Goal: Information Seeking & Learning: Learn about a topic

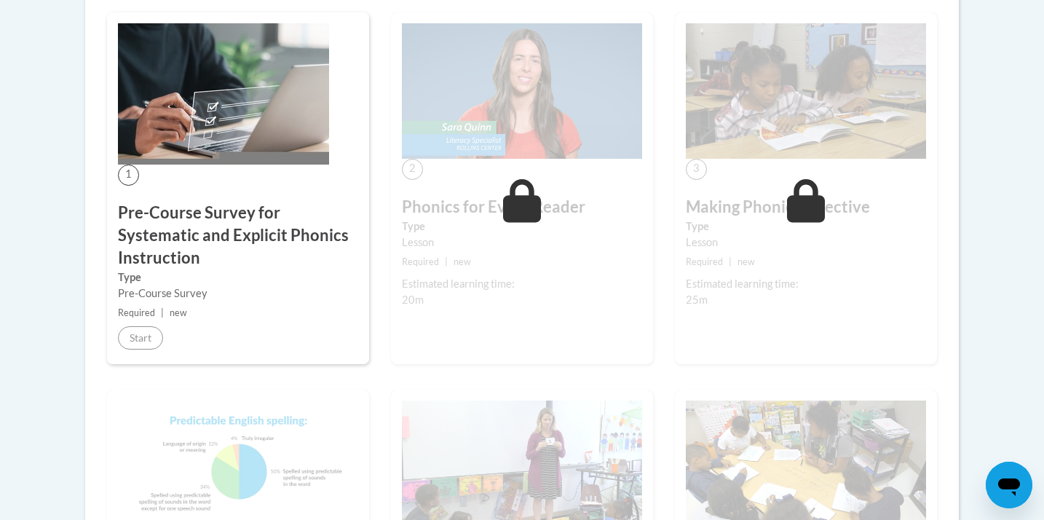
scroll to position [435, 0]
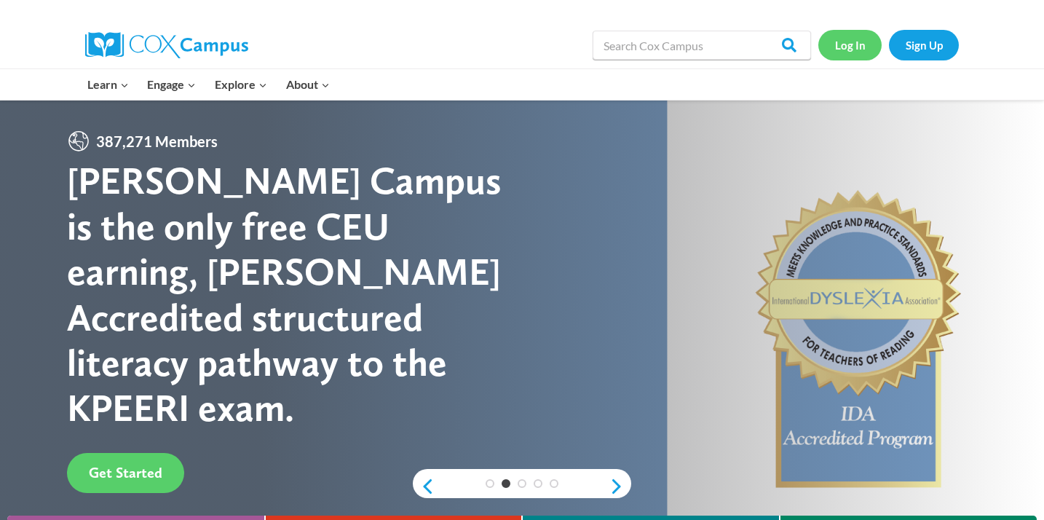
click at [852, 44] on link "Log In" at bounding box center [849, 45] width 63 height 30
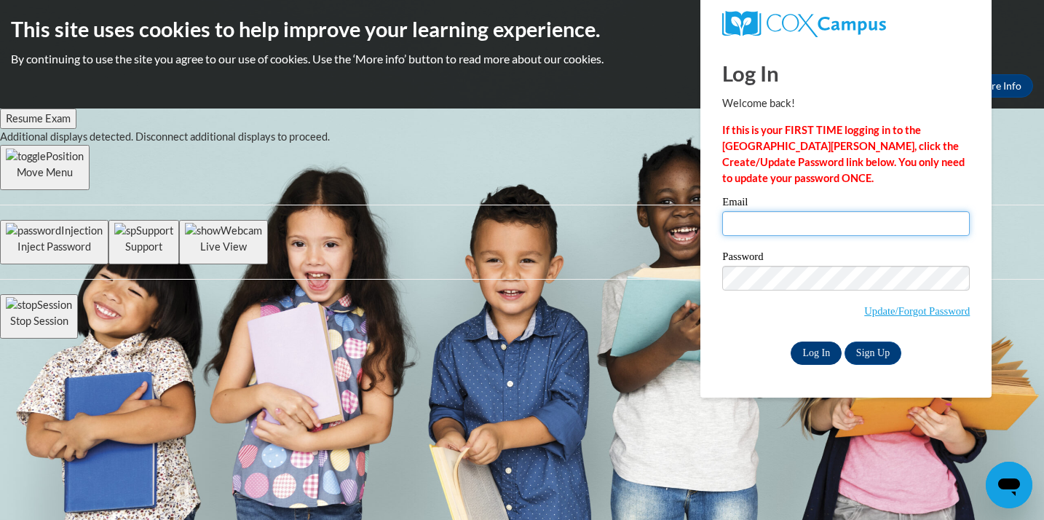
type input "lexipierce08@gmail.com"
click at [831, 352] on input "Log In" at bounding box center [816, 352] width 51 height 23
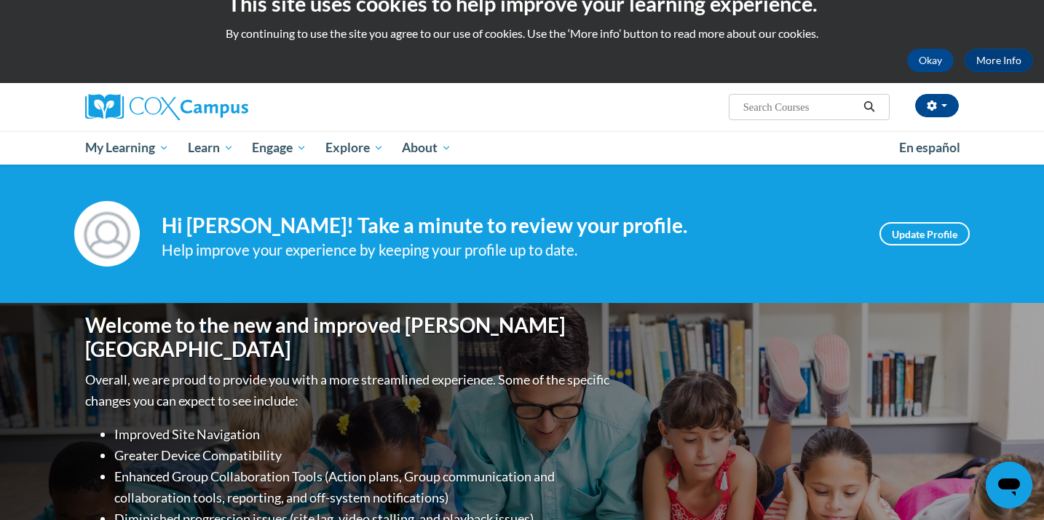
scroll to position [31, 0]
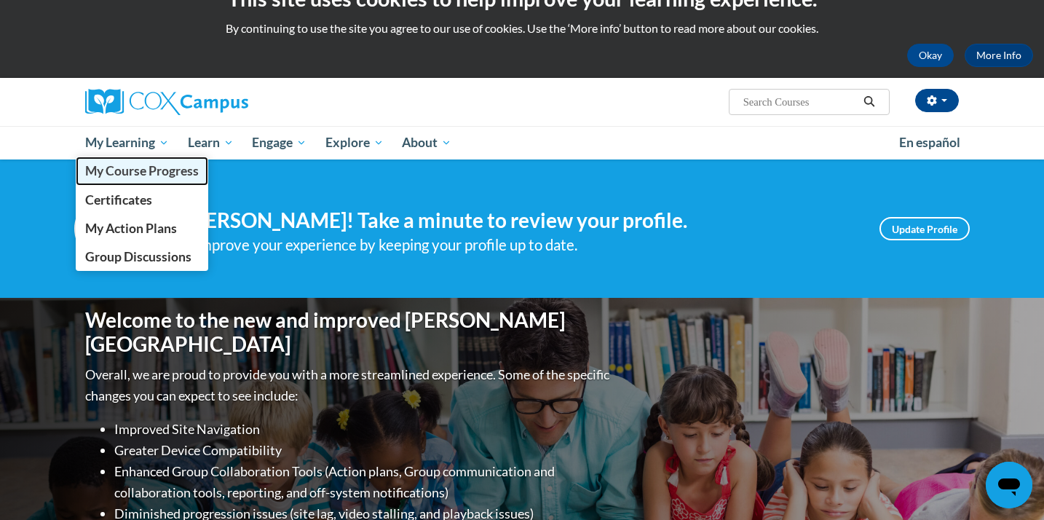
click at [147, 172] on span "My Course Progress" at bounding box center [142, 170] width 114 height 15
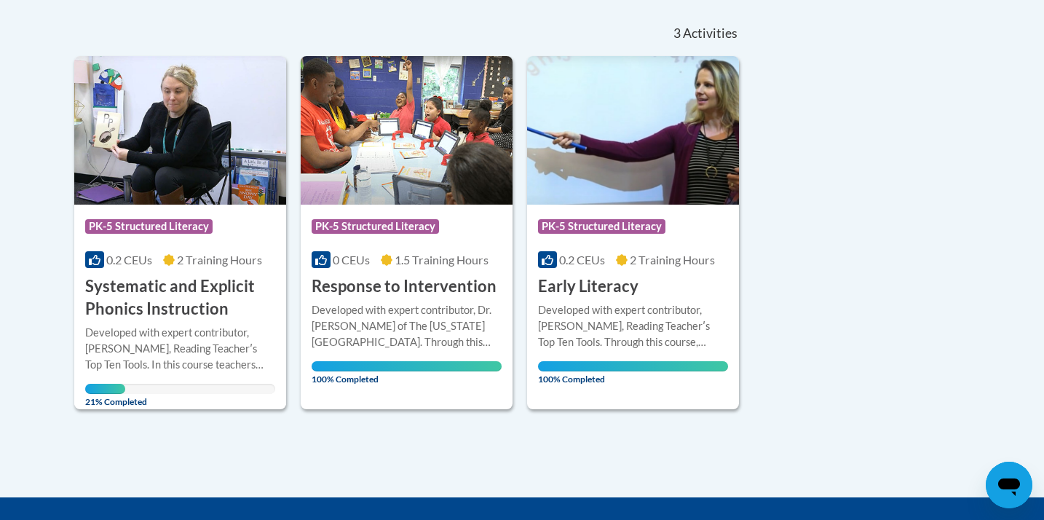
scroll to position [327, 0]
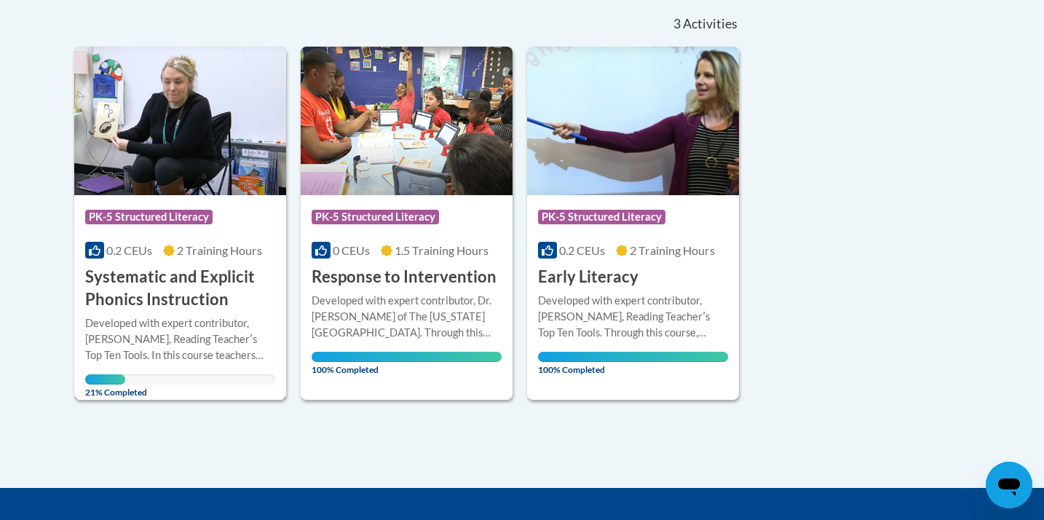
click at [139, 173] on img at bounding box center [180, 121] width 212 height 149
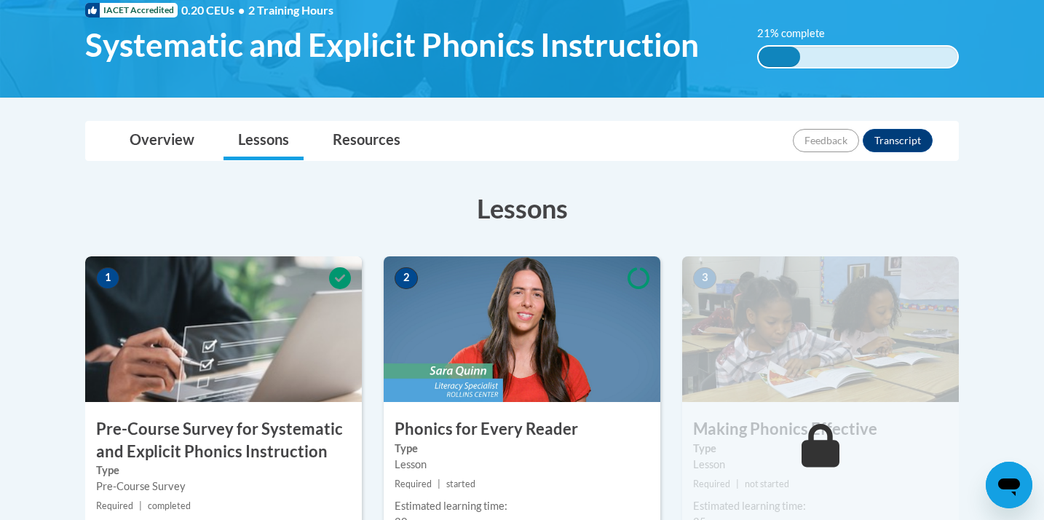
scroll to position [316, 0]
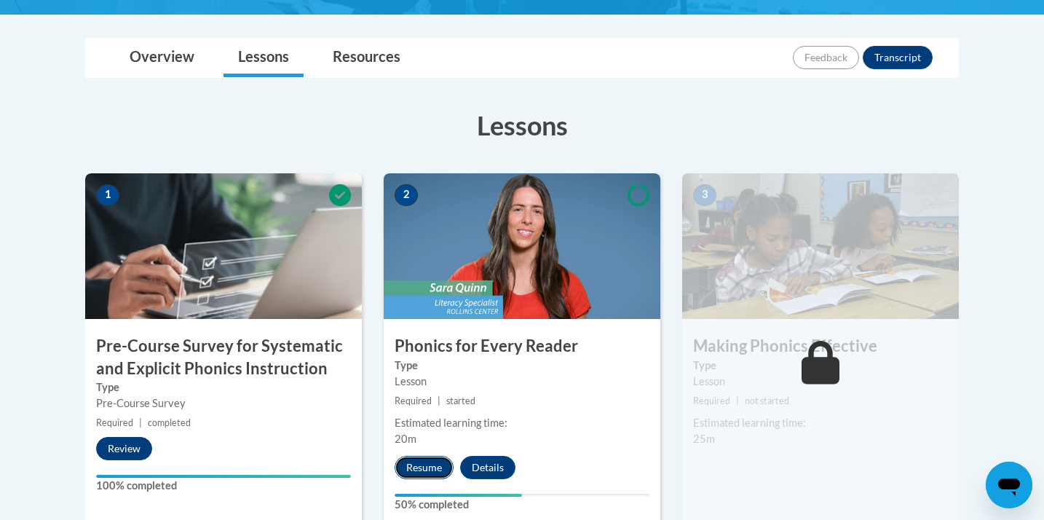
click at [422, 470] on button "Resume" at bounding box center [424, 467] width 59 height 23
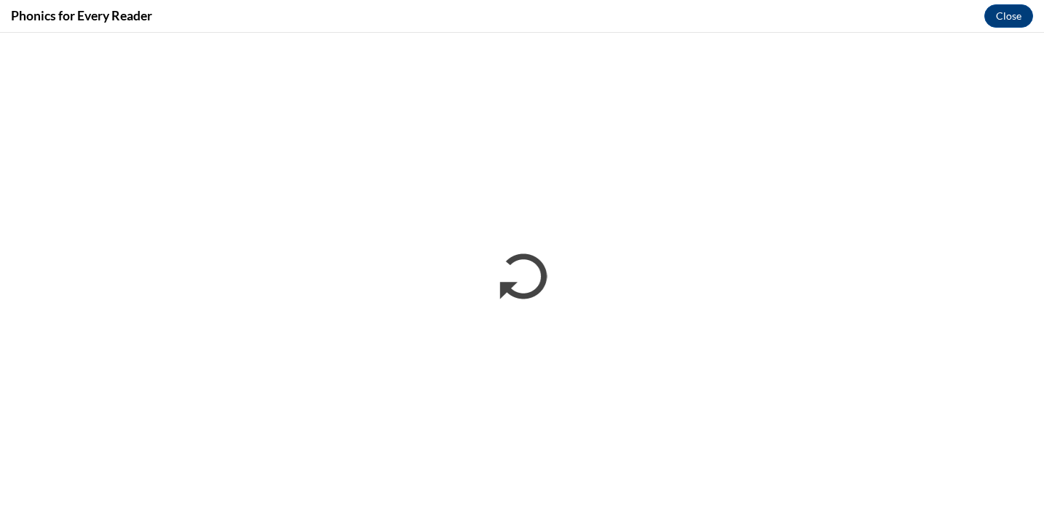
scroll to position [0, 0]
